Goal: Information Seeking & Learning: Find specific fact

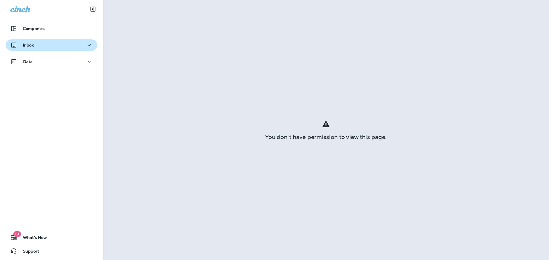
click at [40, 47] on div "Inbox" at bounding box center [51, 45] width 82 height 7
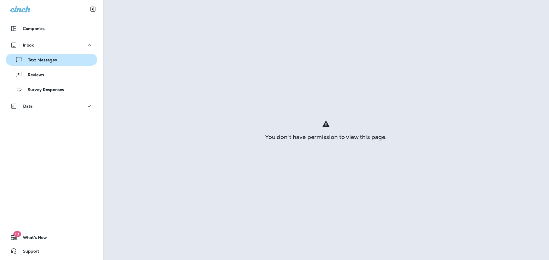
click at [75, 61] on div "Text Messages" at bounding box center [51, 59] width 87 height 9
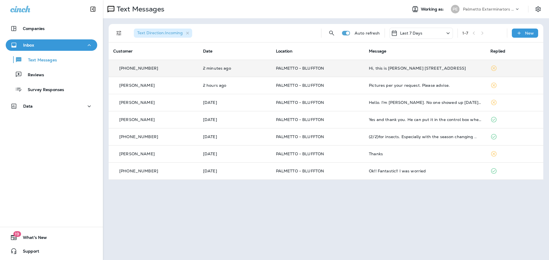
click at [259, 74] on td "2 minutes ago" at bounding box center [234, 68] width 73 height 17
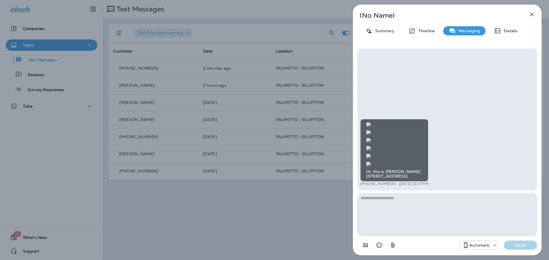
scroll to position [-229, 0]
click at [371, 146] on img at bounding box center [368, 148] width 5 height 5
click at [229, 227] on div "(No Name) Summary Timeline Messaging Details Hi, this is [PERSON_NAME] [STREET_…" at bounding box center [274, 130] width 549 height 260
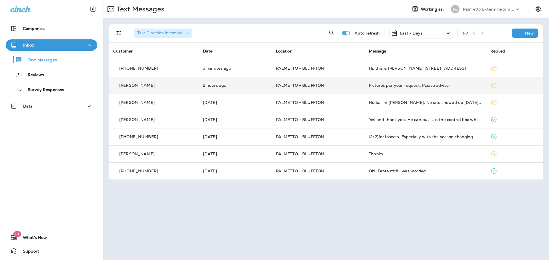
click at [185, 89] on td "[PERSON_NAME]" at bounding box center [154, 85] width 90 height 17
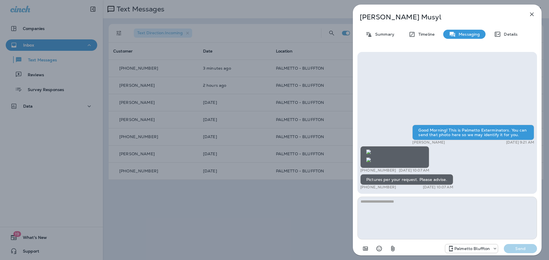
scroll to position [0, 0]
click at [265, 223] on div "[PERSON_NAME] Summary Timeline Messaging Details Good Morning! This is Palmetto…" at bounding box center [274, 130] width 549 height 260
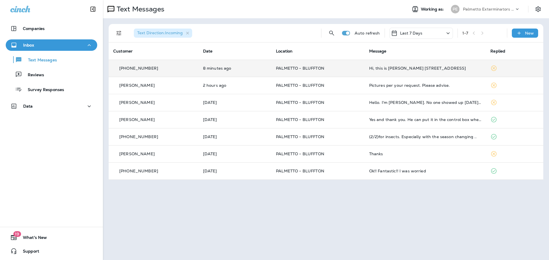
click at [156, 69] on div "[PHONE_NUMBER]" at bounding box center [153, 68] width 81 height 6
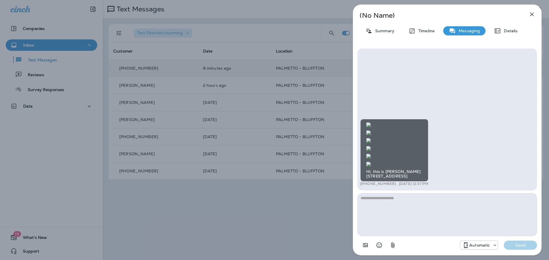
scroll to position [-486, 0]
click at [371, 143] on img at bounding box center [368, 140] width 5 height 5
click at [371, 162] on img at bounding box center [368, 164] width 5 height 5
click at [371, 167] on img at bounding box center [368, 164] width 5 height 5
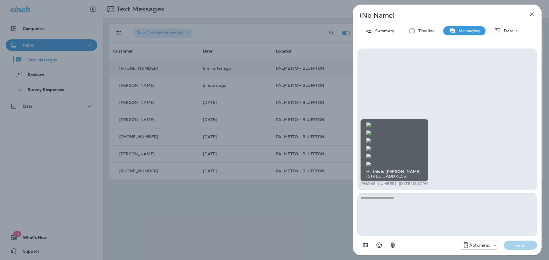
scroll to position [-571, 0]
click at [371, 123] on img at bounding box center [368, 125] width 5 height 5
click at [270, 216] on div "(No Name) Summary Timeline Messaging Details Hi, this is [PERSON_NAME] [STREET_…" at bounding box center [274, 130] width 549 height 260
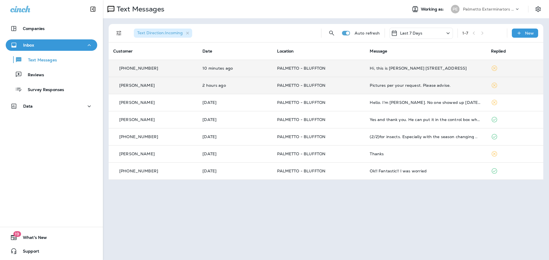
click at [143, 85] on div "[PERSON_NAME]" at bounding box center [153, 86] width 80 height 6
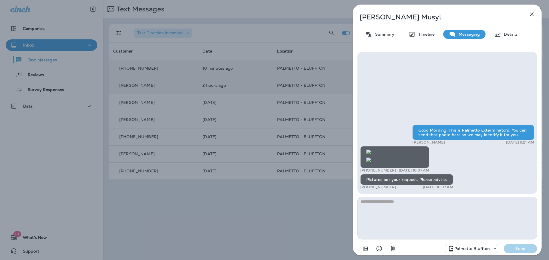
scroll to position [-29, 0]
click at [371, 158] on img at bounding box center [368, 160] width 5 height 5
click at [311, 189] on div "[PERSON_NAME] Summary Timeline Messaging Details Good Morning! This is Palmetto…" at bounding box center [274, 130] width 549 height 260
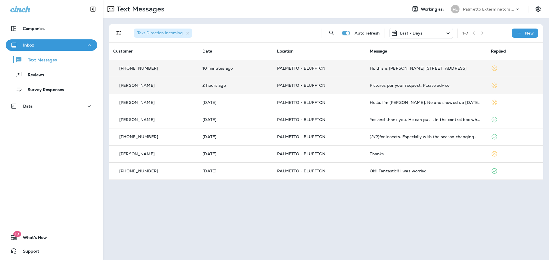
click at [189, 70] on div "[PHONE_NUMBER]" at bounding box center [153, 68] width 80 height 6
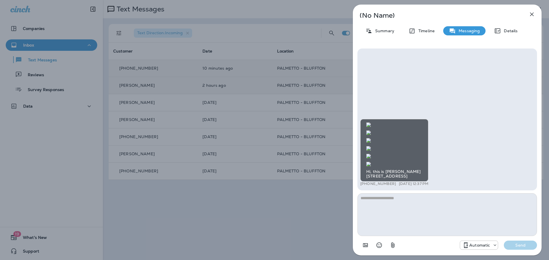
scroll to position [0, 0]
drag, startPoint x: 396, startPoint y: 185, endPoint x: 363, endPoint y: 185, distance: 32.9
click at [363, 185] on div "+1 (908) 303-5884 [DATE] 12:37 PM" at bounding box center [394, 184] width 68 height 5
click at [415, 184] on div "+1 (908) 303-5884 [DATE] 12:37 PM" at bounding box center [394, 184] width 68 height 5
drag, startPoint x: 366, startPoint y: 183, endPoint x: 403, endPoint y: 187, distance: 37.0
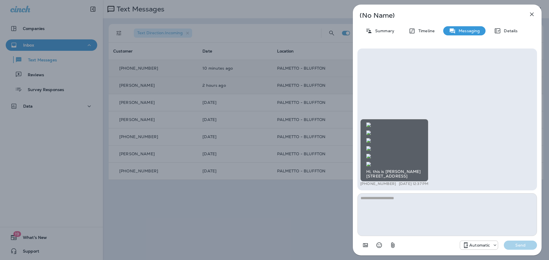
click at [403, 187] on div "Hi, this is [PERSON_NAME] [STREET_ADDRESS] +1 (908) 303-5884 [DATE] 12:37 PM" at bounding box center [447, 153] width 174 height 69
copy p "908) 303-5884"
click at [419, 206] on textarea at bounding box center [446, 214] width 179 height 43
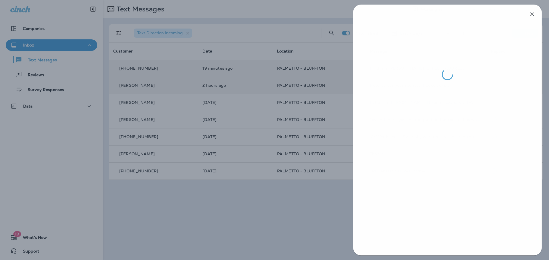
click at [295, 232] on div at bounding box center [274, 130] width 549 height 260
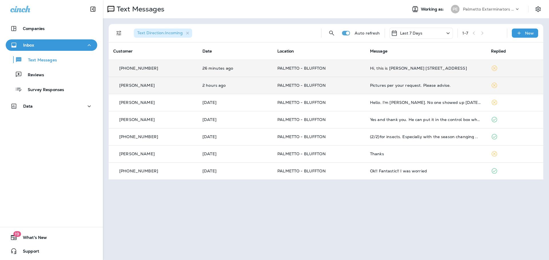
click at [336, 83] on td "PALMETTO - BLUFFTON" at bounding box center [319, 85] width 93 height 17
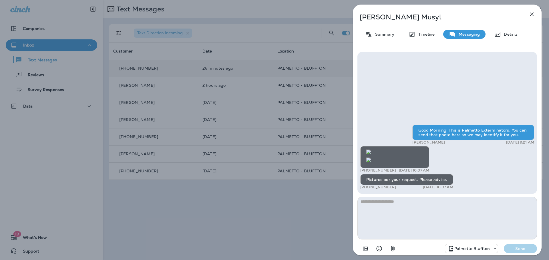
scroll to position [-209, 0]
